Goal: Task Accomplishment & Management: Complete application form

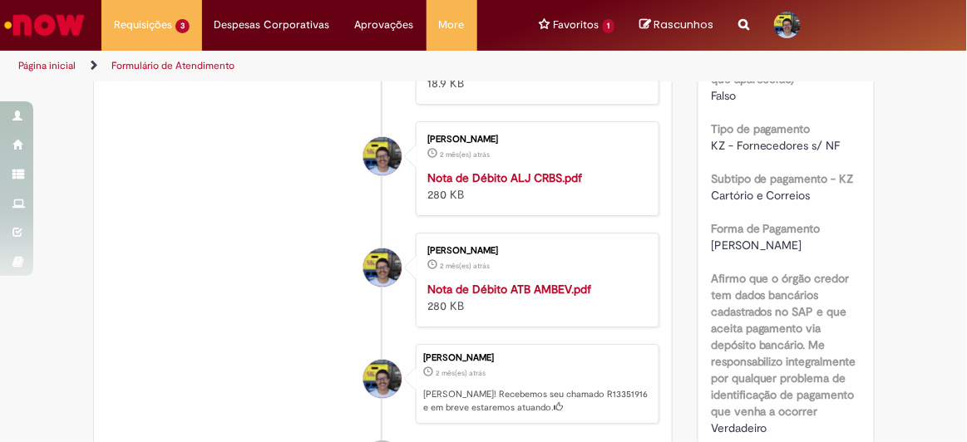
scroll to position [1512, 0]
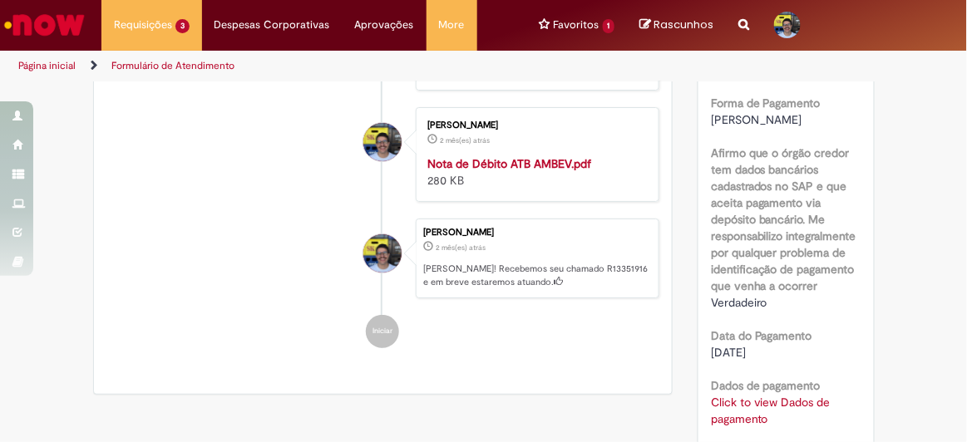
click at [499, 171] on strong "Nota de Débito ATB AMBEV.pdf" at bounding box center [509, 163] width 164 height 15
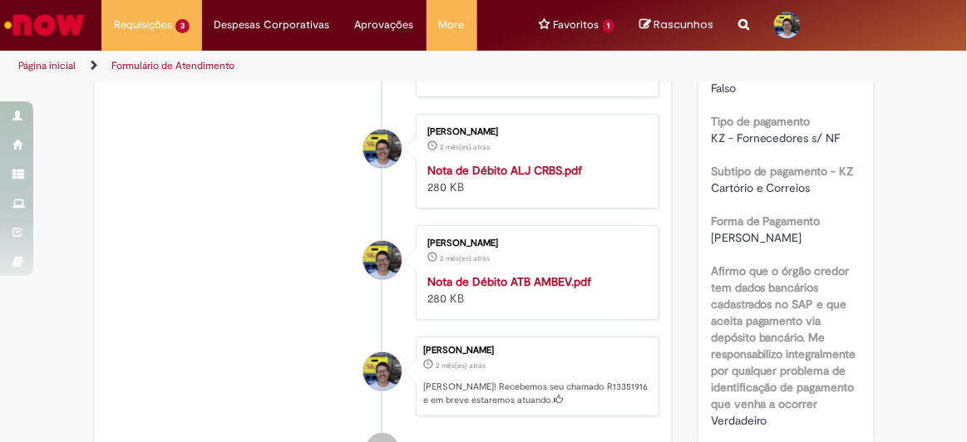
scroll to position [1361, 0]
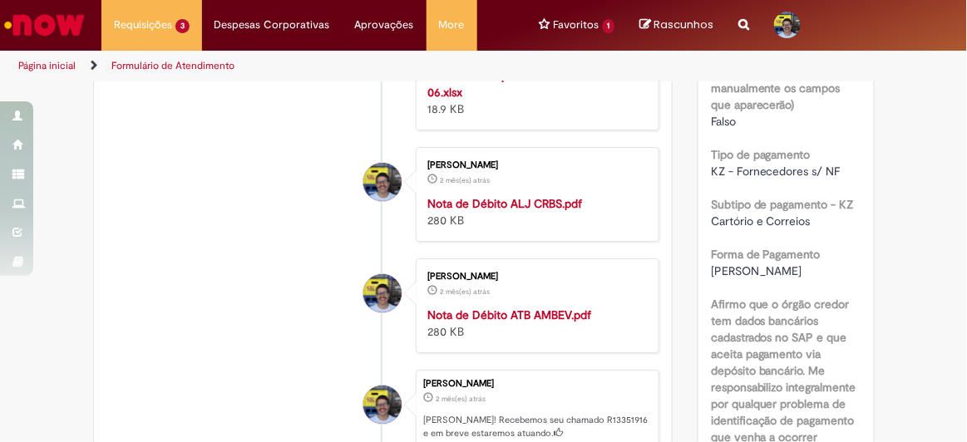
click at [531, 211] on strong "Nota de Débito ALJ CRBS.pdf" at bounding box center [504, 203] width 155 height 15
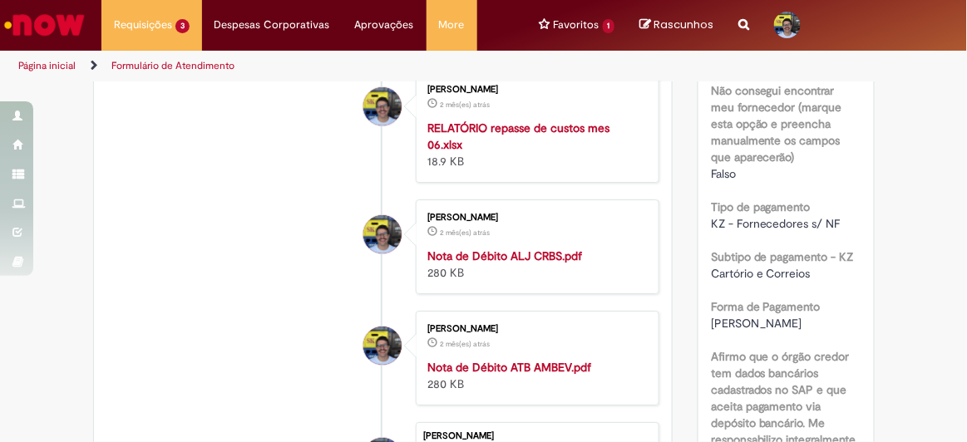
scroll to position [1285, 0]
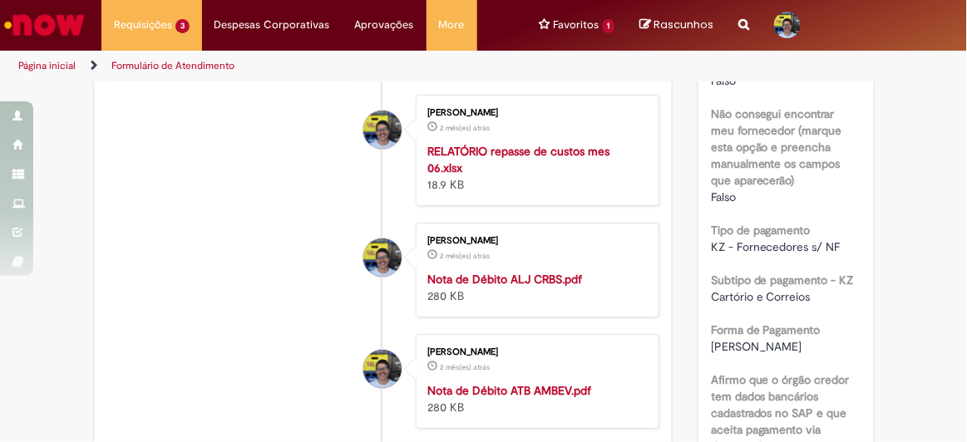
click at [538, 163] on strong "RELATÓRIO repasse de custos mes 06.xlsx" at bounding box center [518, 160] width 182 height 32
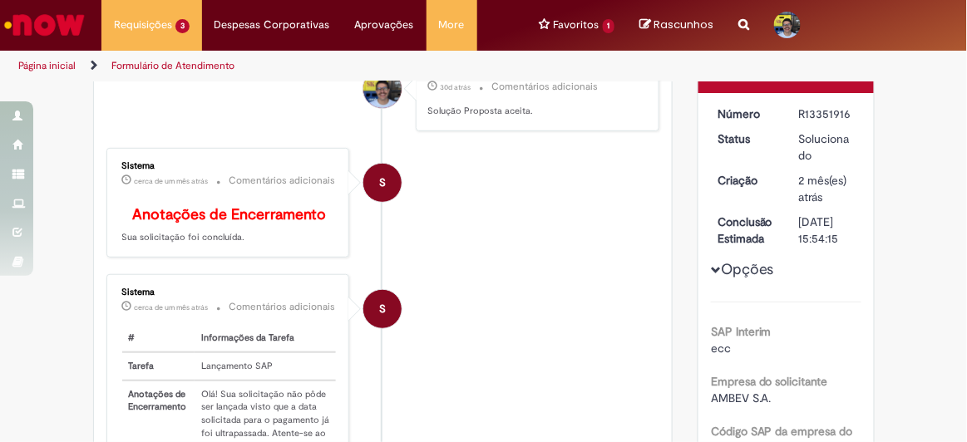
scroll to position [0, 0]
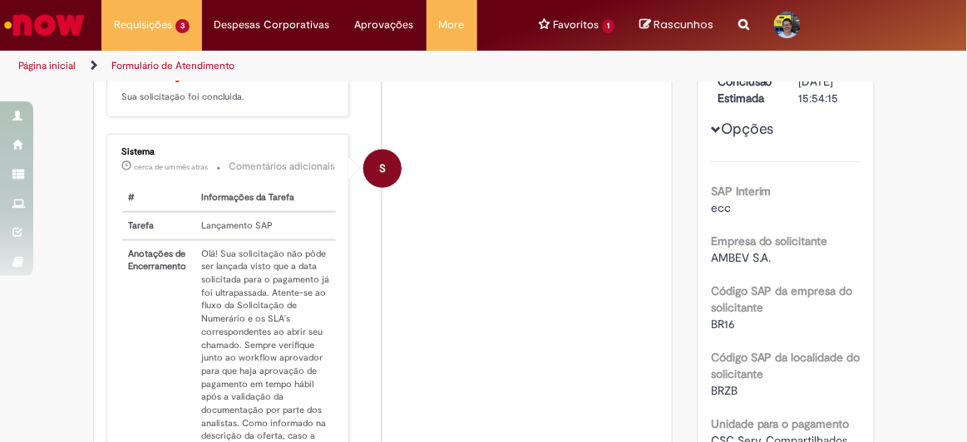
scroll to position [378, 0]
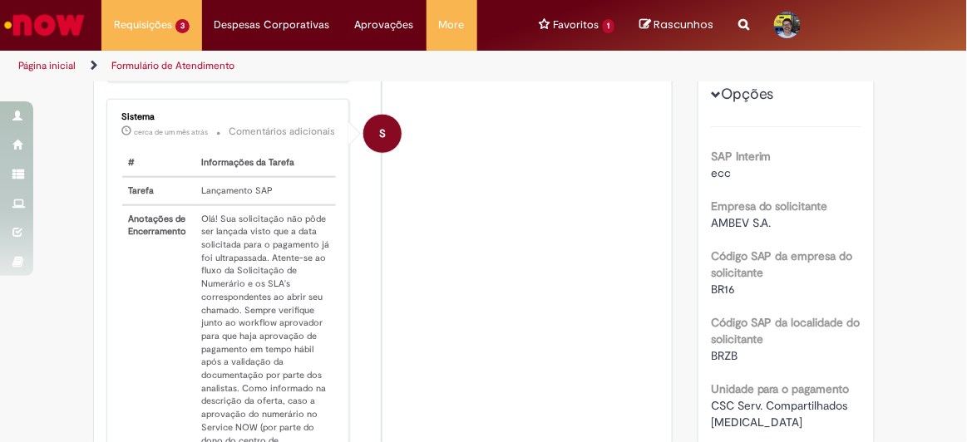
drag, startPoint x: 967, startPoint y: 1, endPoint x: 640, endPoint y: 128, distance: 350.7
click at [640, 128] on li "S Sistema cerca de um mês atrás cerca de um mês atrás Comentários adicionais # …" at bounding box center [383, 350] width 554 height 502
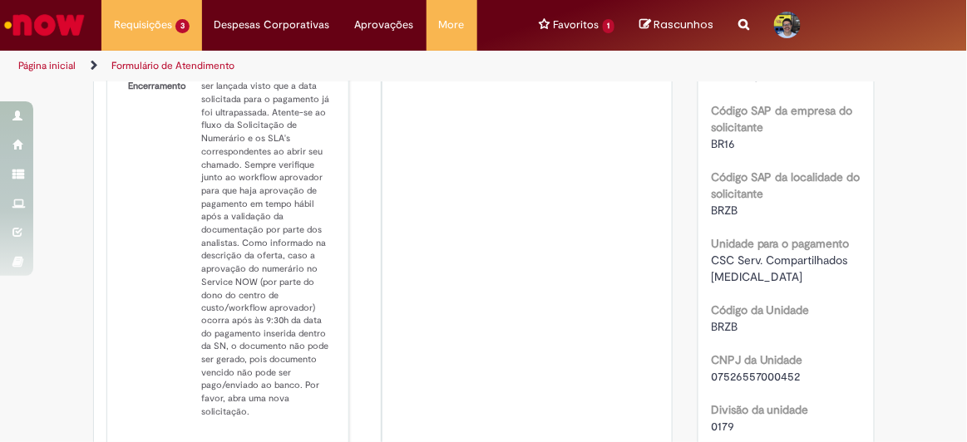
scroll to position [1032, 0]
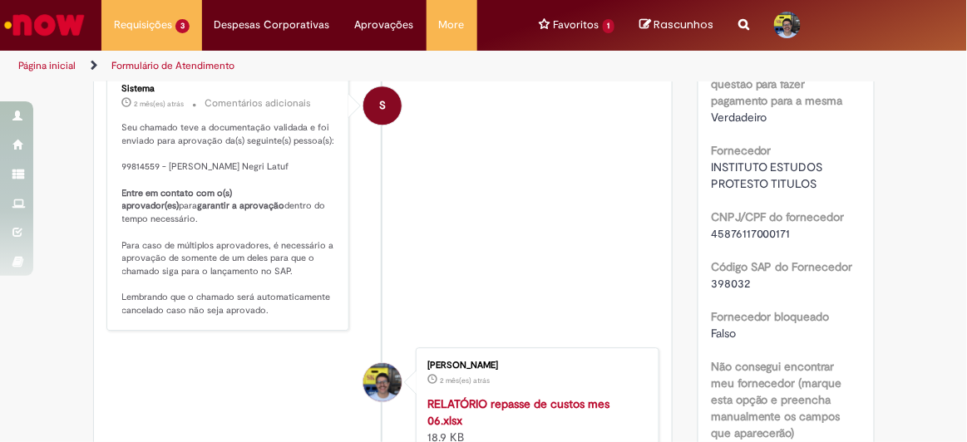
click at [526, 244] on li "S Sistema 2 mês(es) atrás 2 meses atrás Comentários adicionais Seu chamado teve…" at bounding box center [383, 201] width 554 height 260
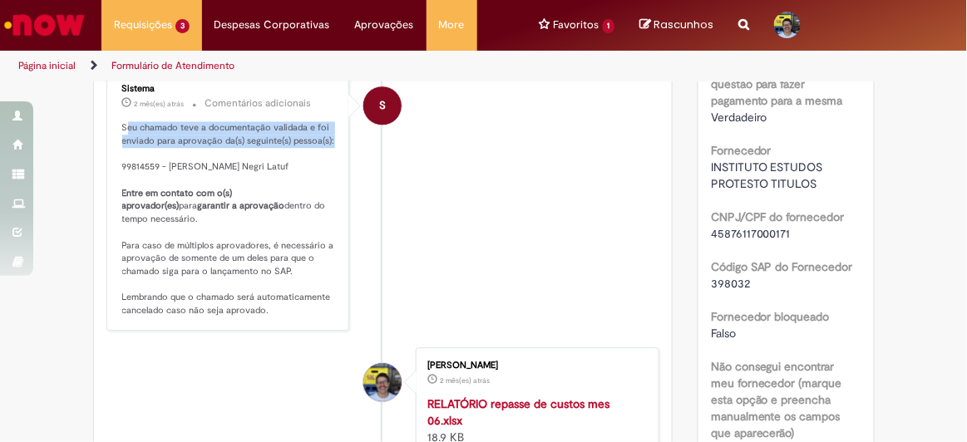
drag, startPoint x: 120, startPoint y: 131, endPoint x: 344, endPoint y: 156, distance: 226.0
click at [344, 156] on li "S Sistema 2 mês(es) atrás 2 meses atrás Comentários adicionais Seu chamado teve…" at bounding box center [383, 201] width 554 height 260
drag, startPoint x: 117, startPoint y: 178, endPoint x: 292, endPoint y: 188, distance: 174.9
click at [292, 188] on p "Seu chamado teve a documentação validada e foi enviado para aprovação da(s) seg…" at bounding box center [229, 219] width 215 height 196
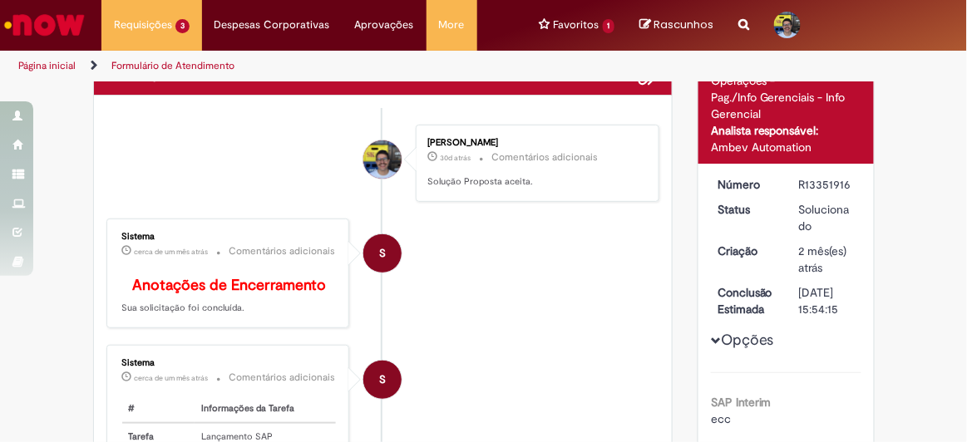
scroll to position [0, 0]
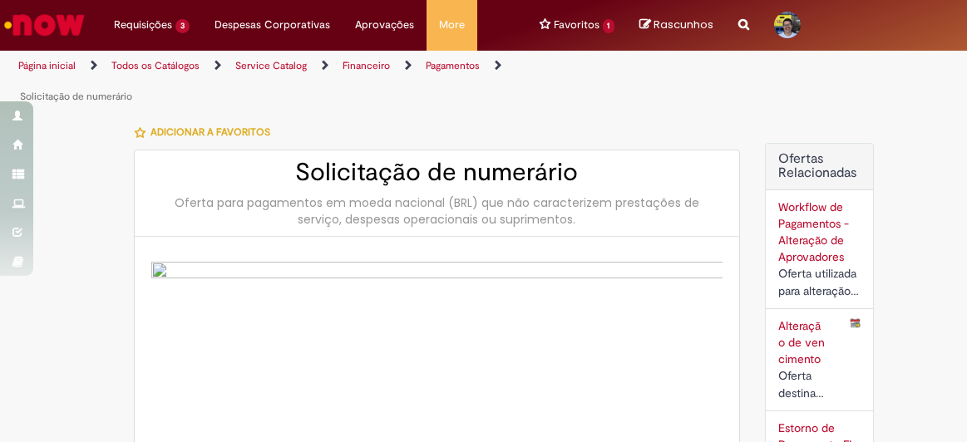
select select "**"
select select "**********"
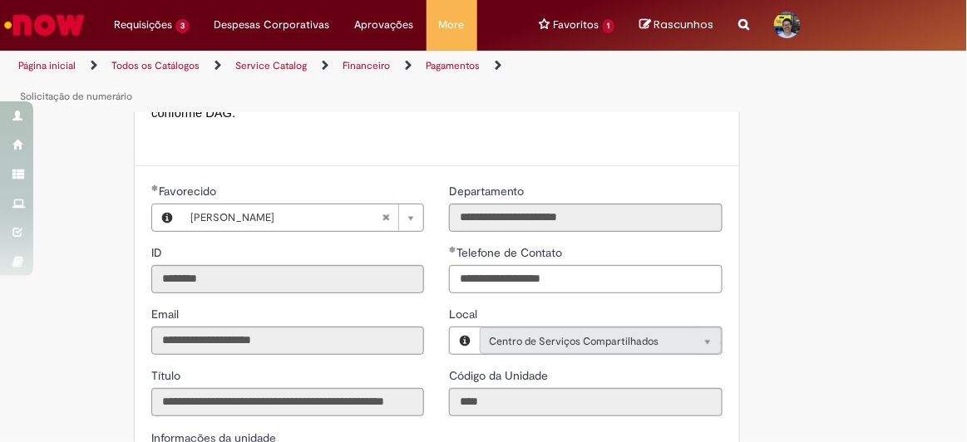
scroll to position [1588, 0]
